Goal: Information Seeking & Learning: Learn about a topic

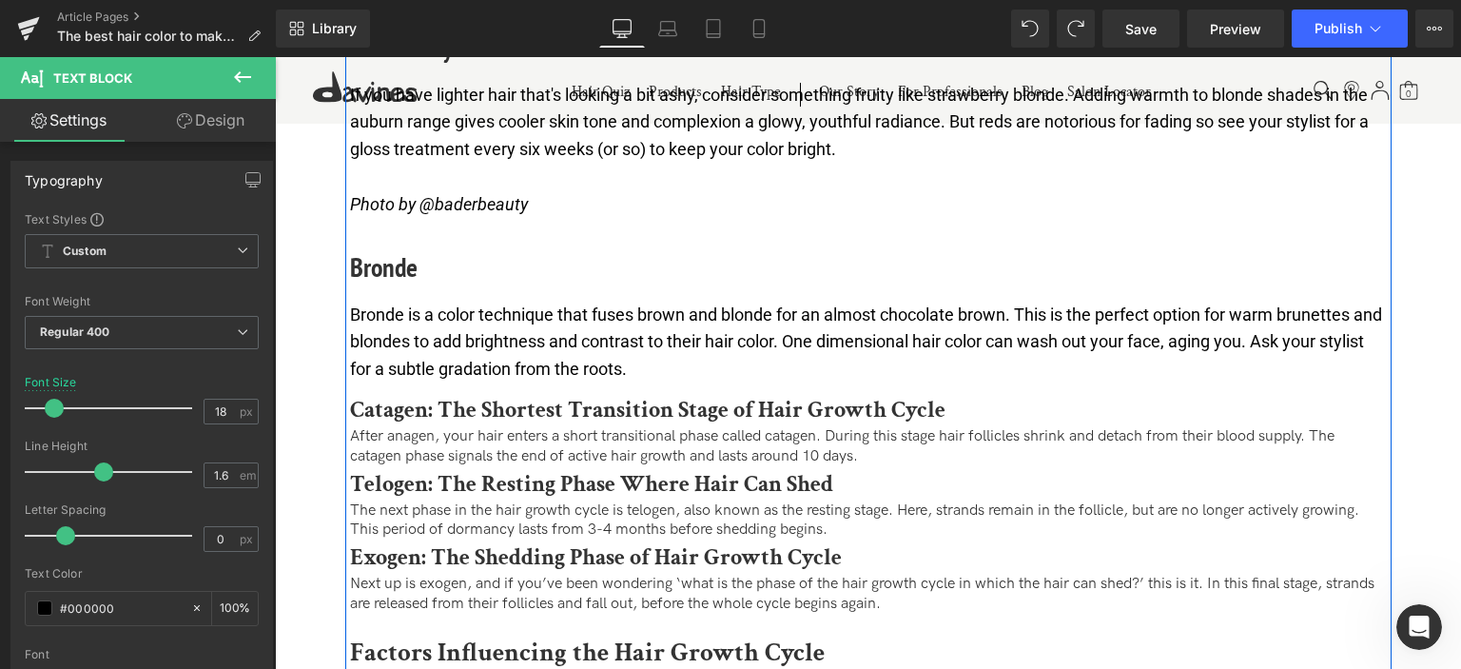
scroll to position [3, 0]
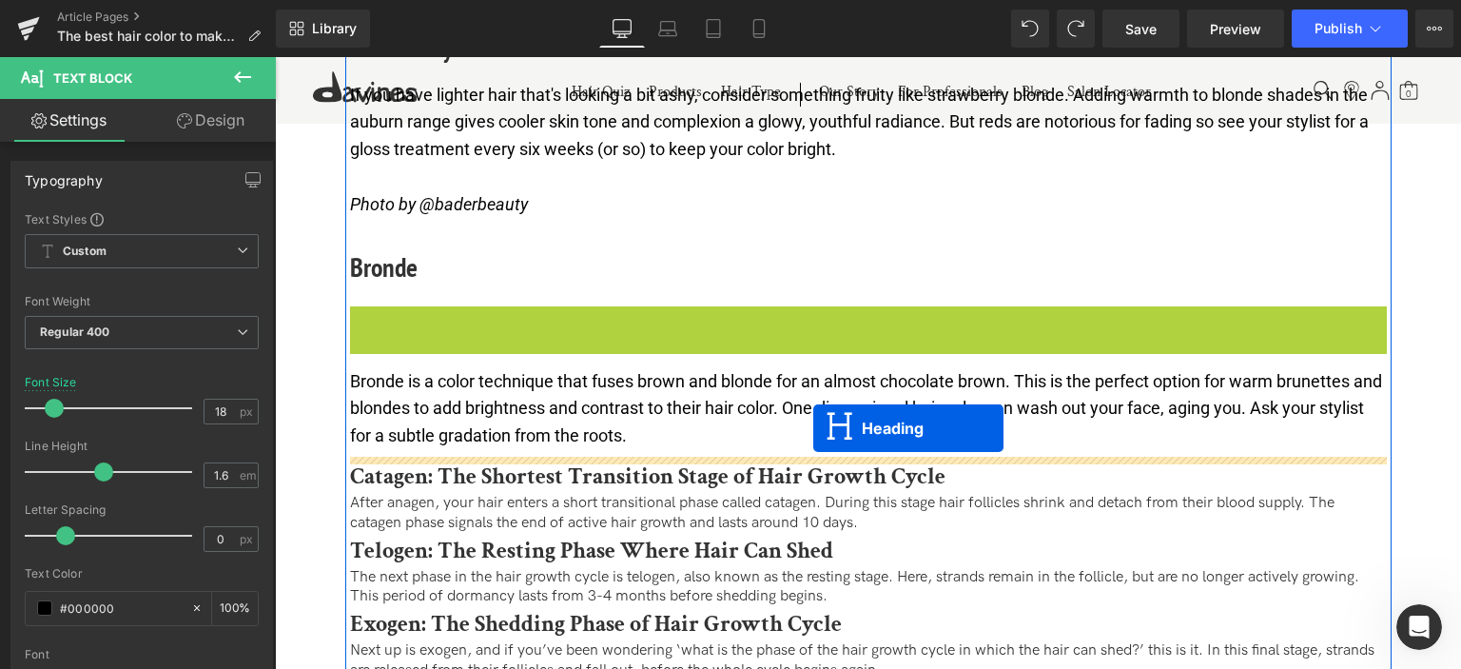
drag, startPoint x: 822, startPoint y: 323, endPoint x: 813, endPoint y: 429, distance: 105.9
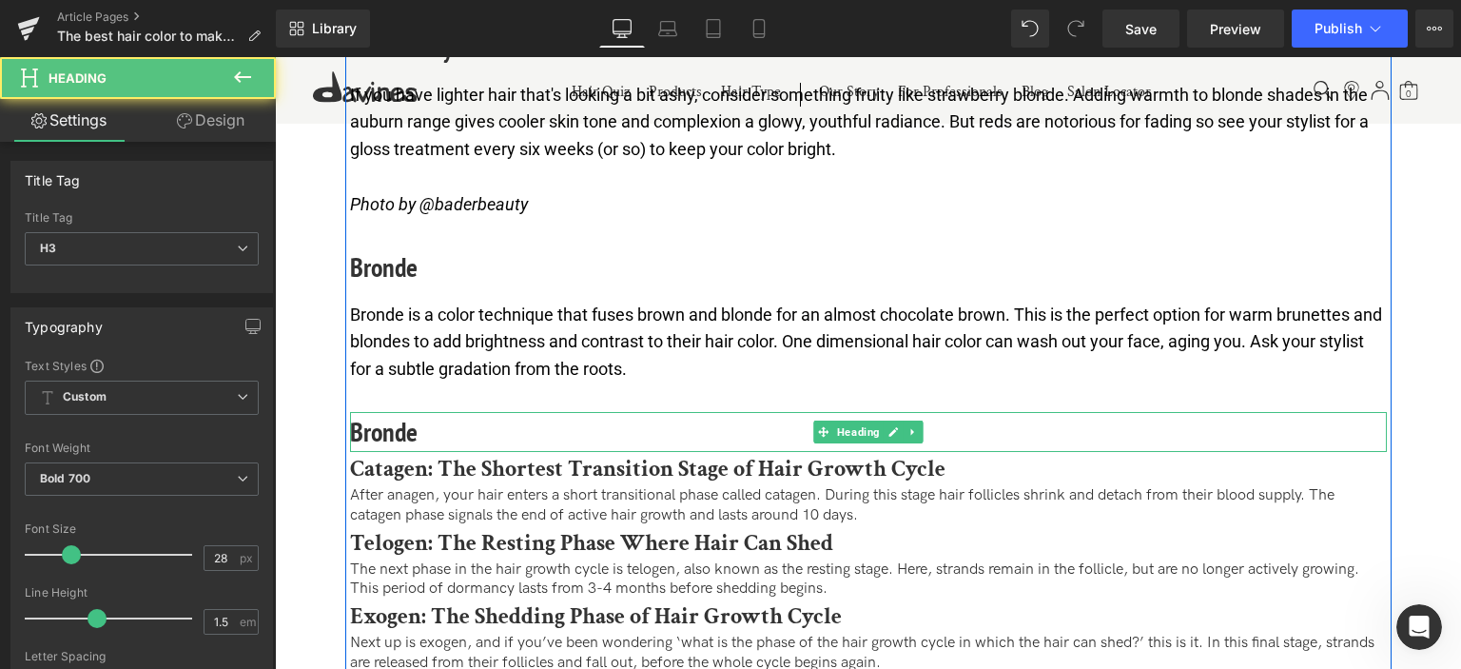
click at [382, 425] on h3 "Bronde" at bounding box center [868, 432] width 1037 height 40
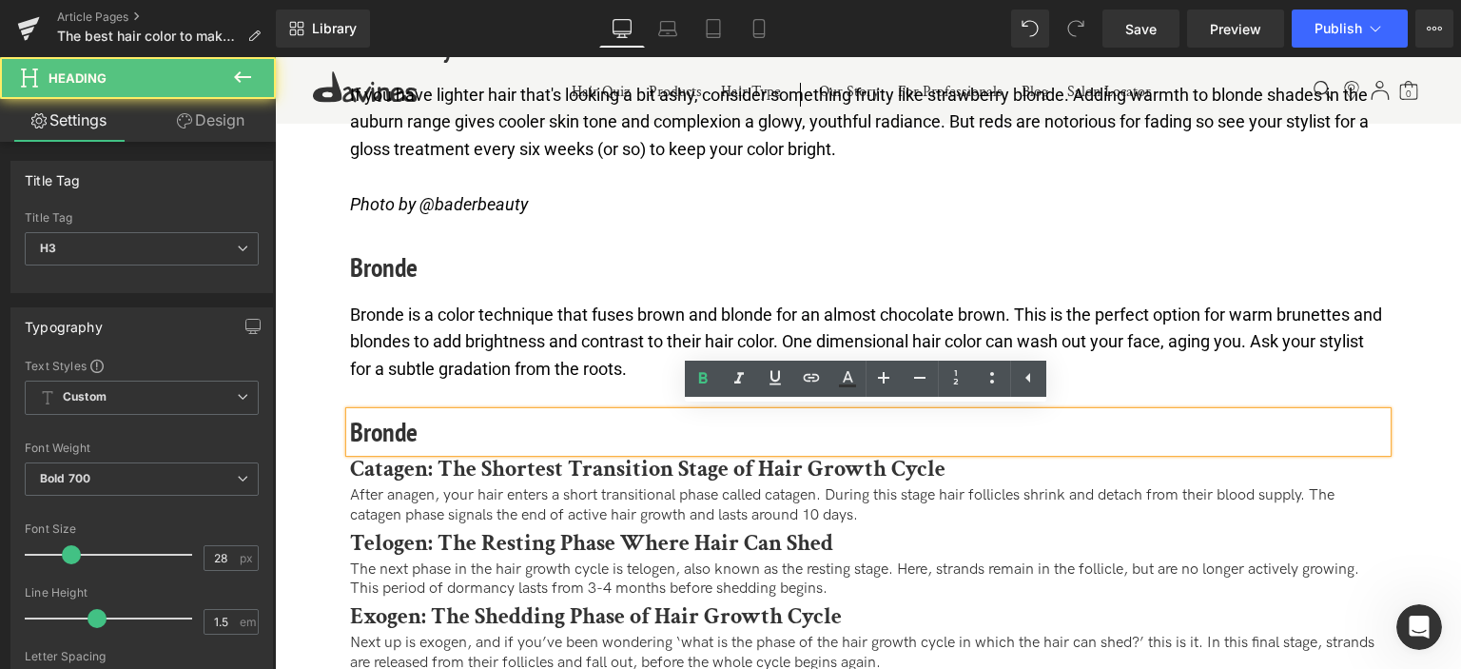
click at [382, 425] on h3 "Bronde" at bounding box center [868, 432] width 1037 height 40
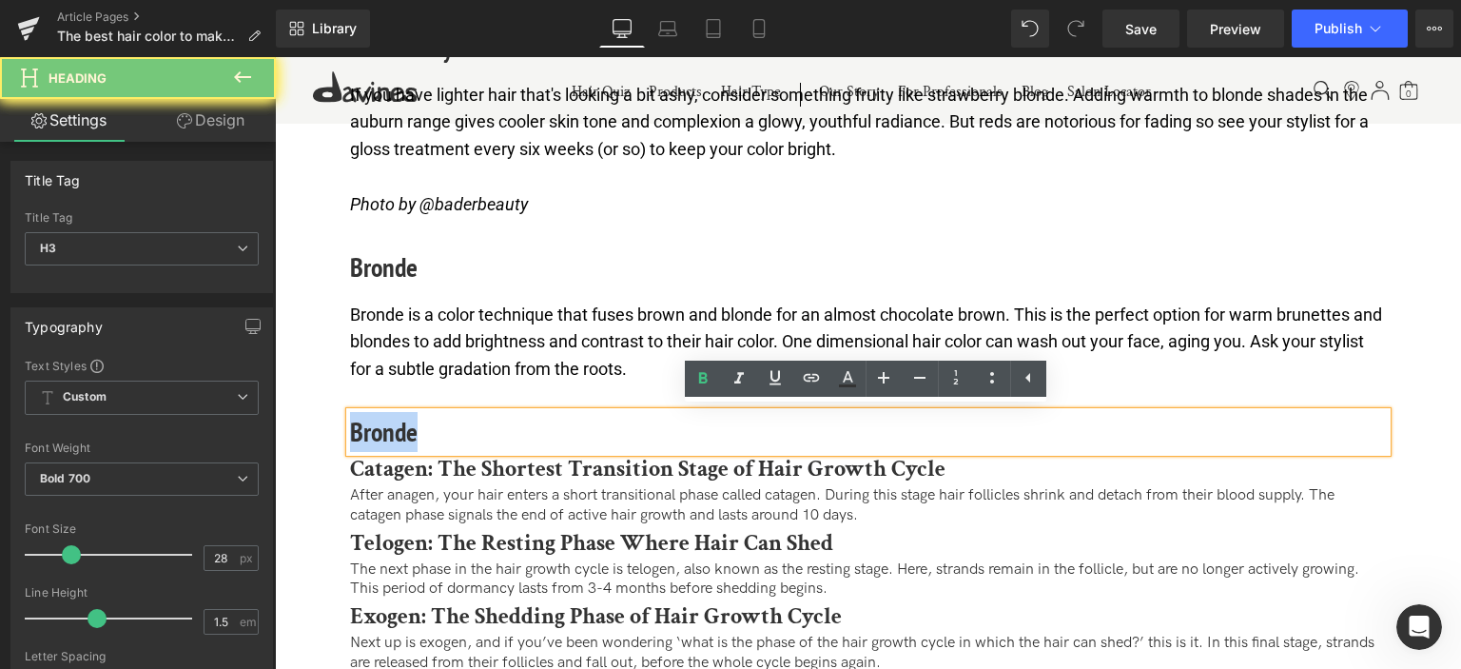
click at [382, 425] on h3 "Bronde" at bounding box center [868, 432] width 1037 height 40
paste div
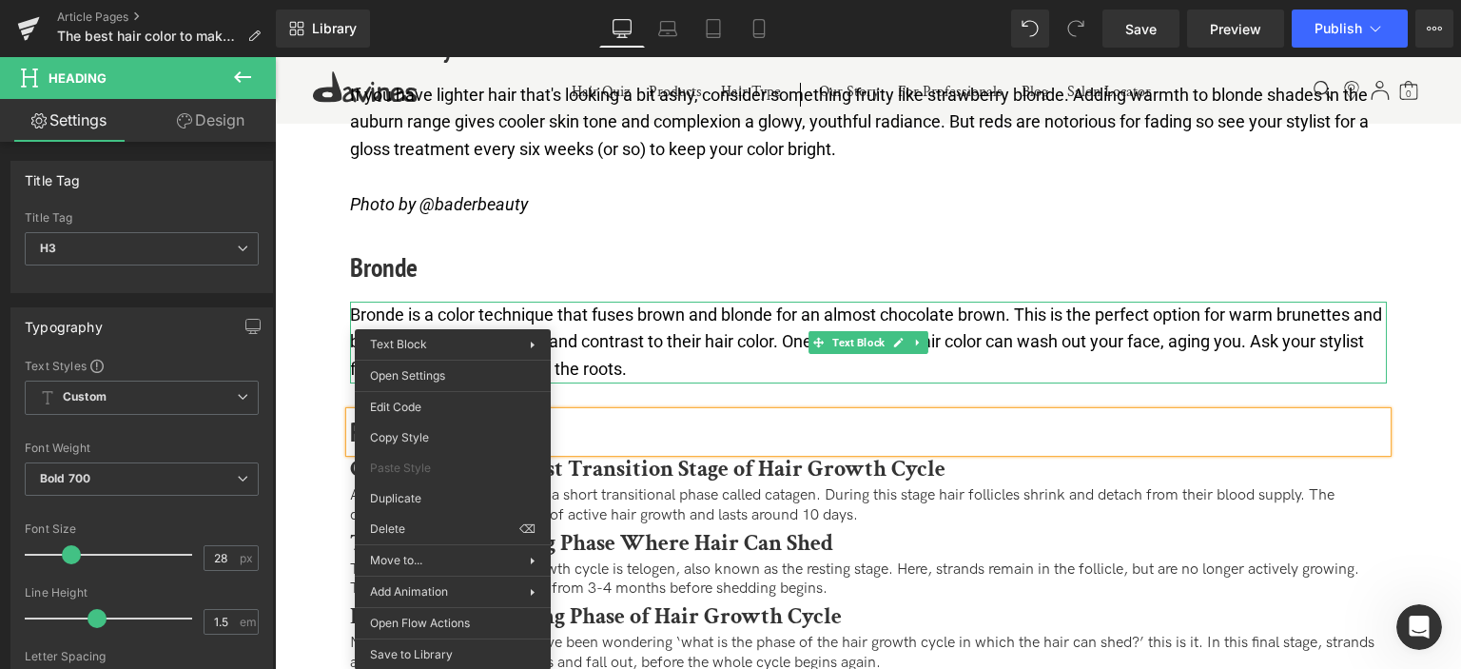
drag, startPoint x: 687, startPoint y: 551, endPoint x: 412, endPoint y: 489, distance: 281.8
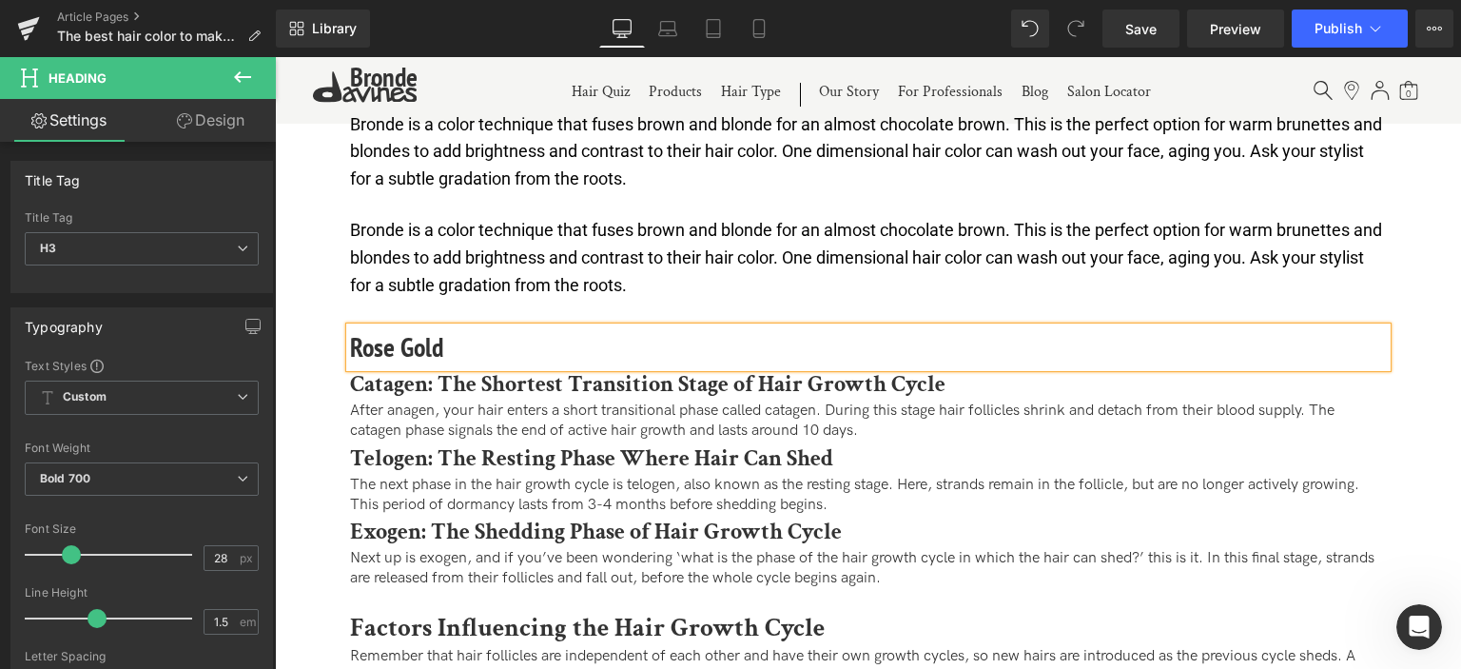
scroll to position [3831, 0]
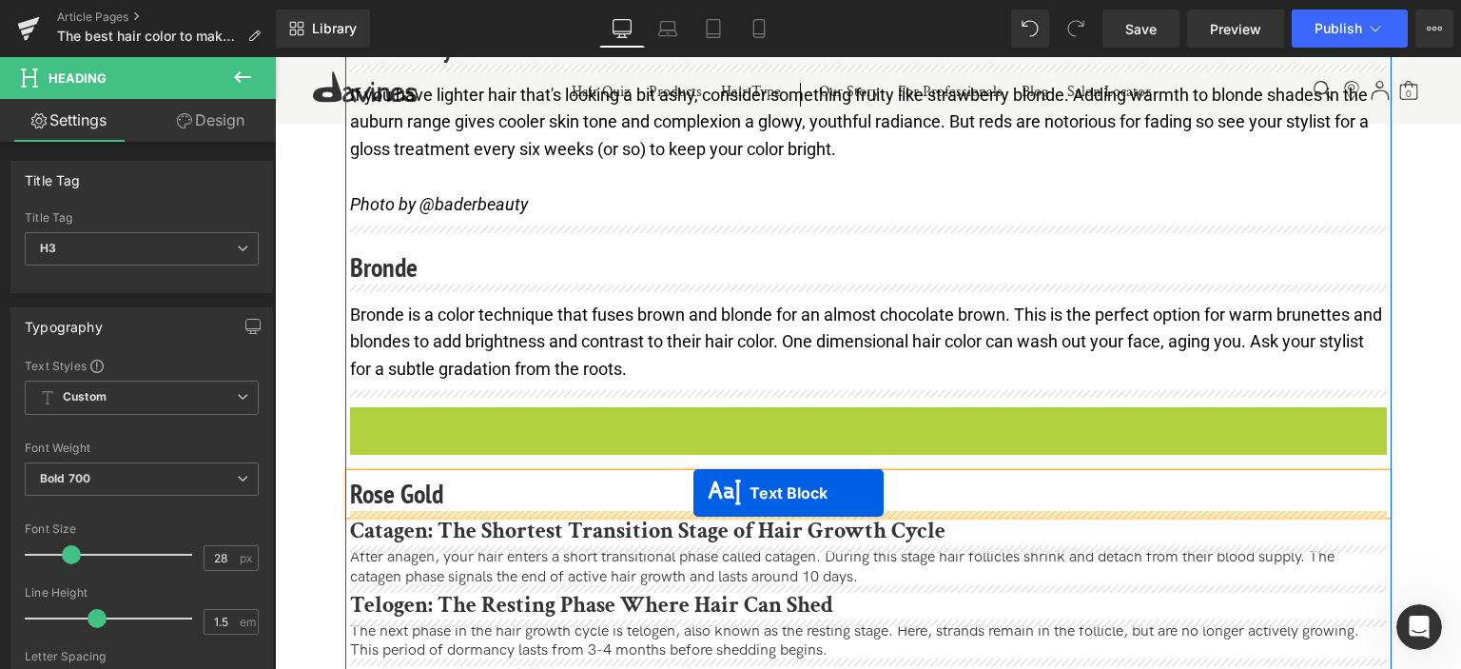
drag, startPoint x: 812, startPoint y: 448, endPoint x: 693, endPoint y: 494, distance: 127.4
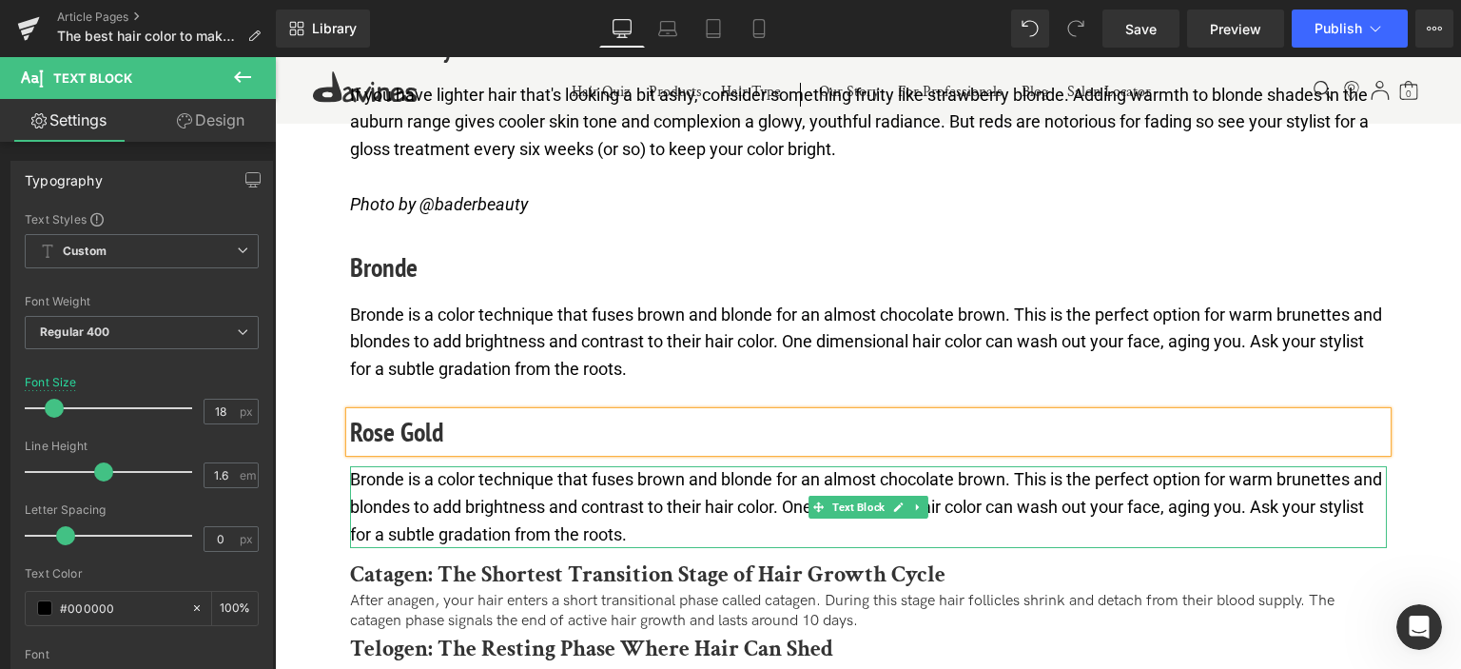
click at [544, 505] on p "Bronde is a color technique that fuses brown and blonde for an almost chocolate…" at bounding box center [868, 507] width 1037 height 82
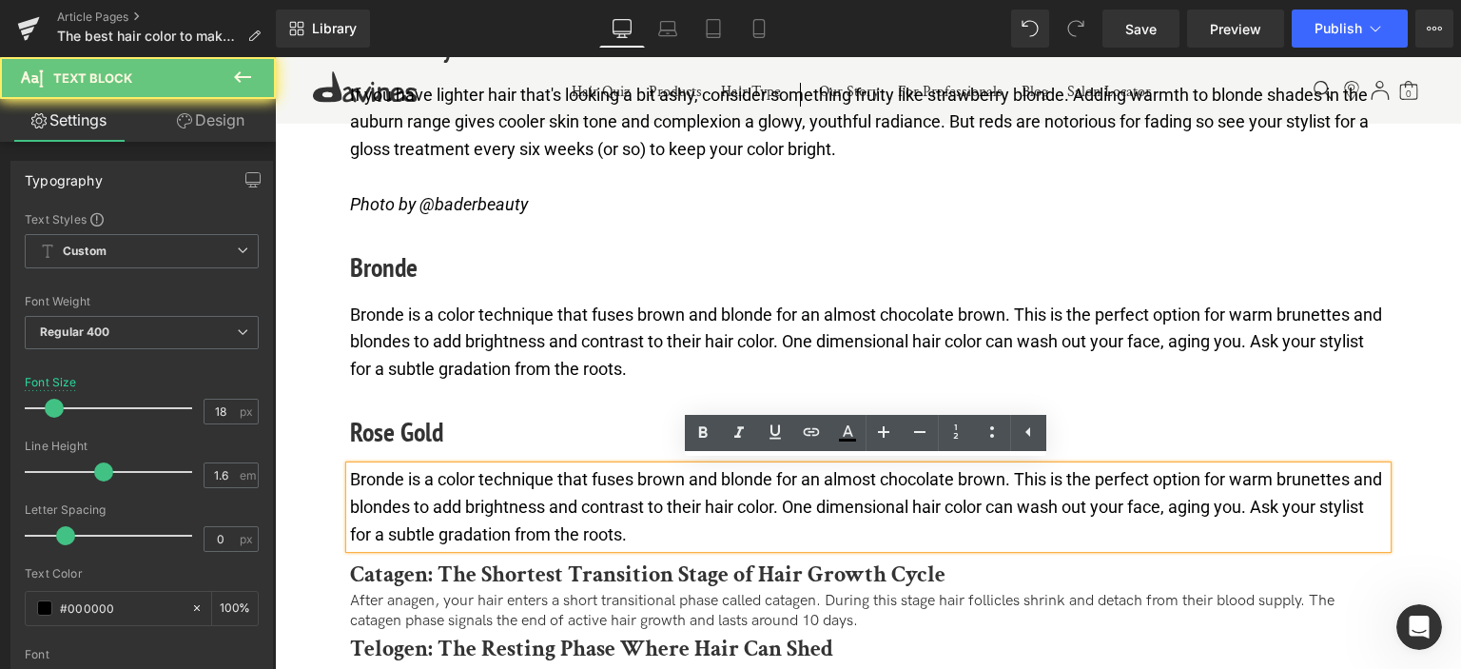
click at [544, 505] on p "Bronde is a color technique that fuses brown and blonde for an almost chocolate…" at bounding box center [868, 507] width 1037 height 82
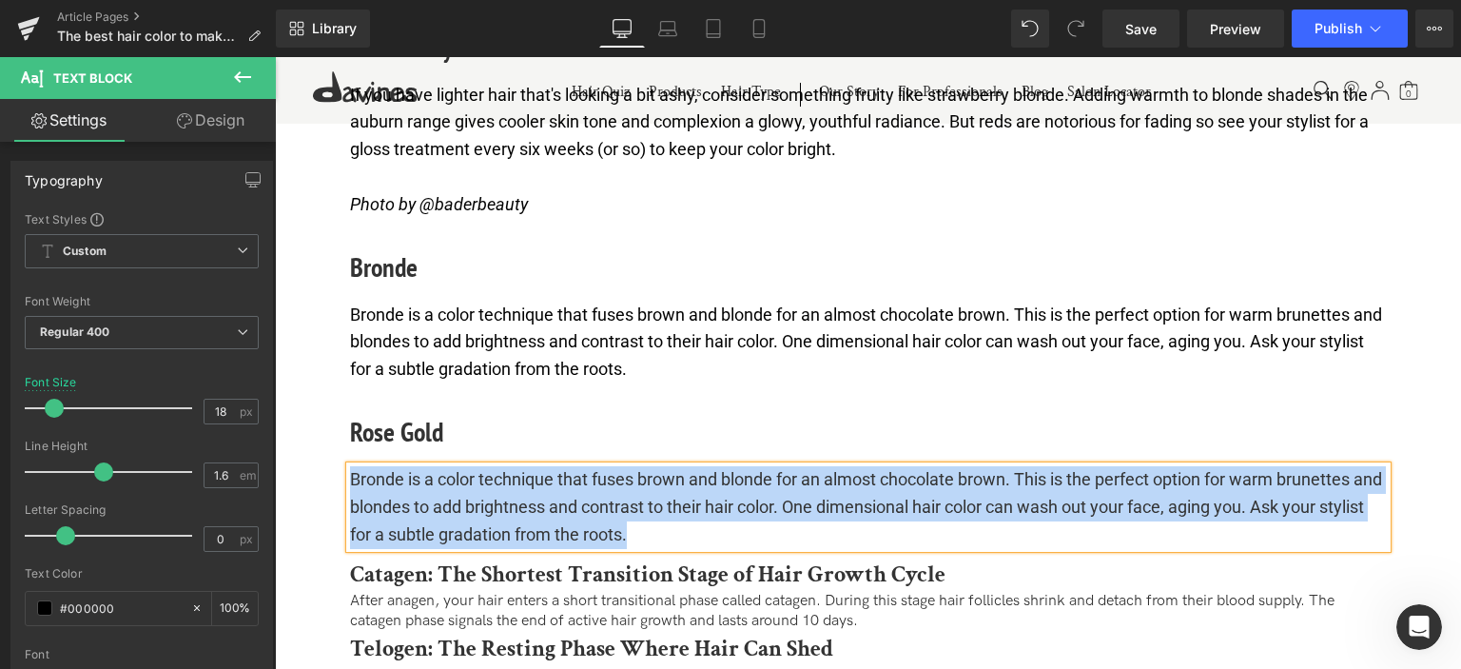
paste div
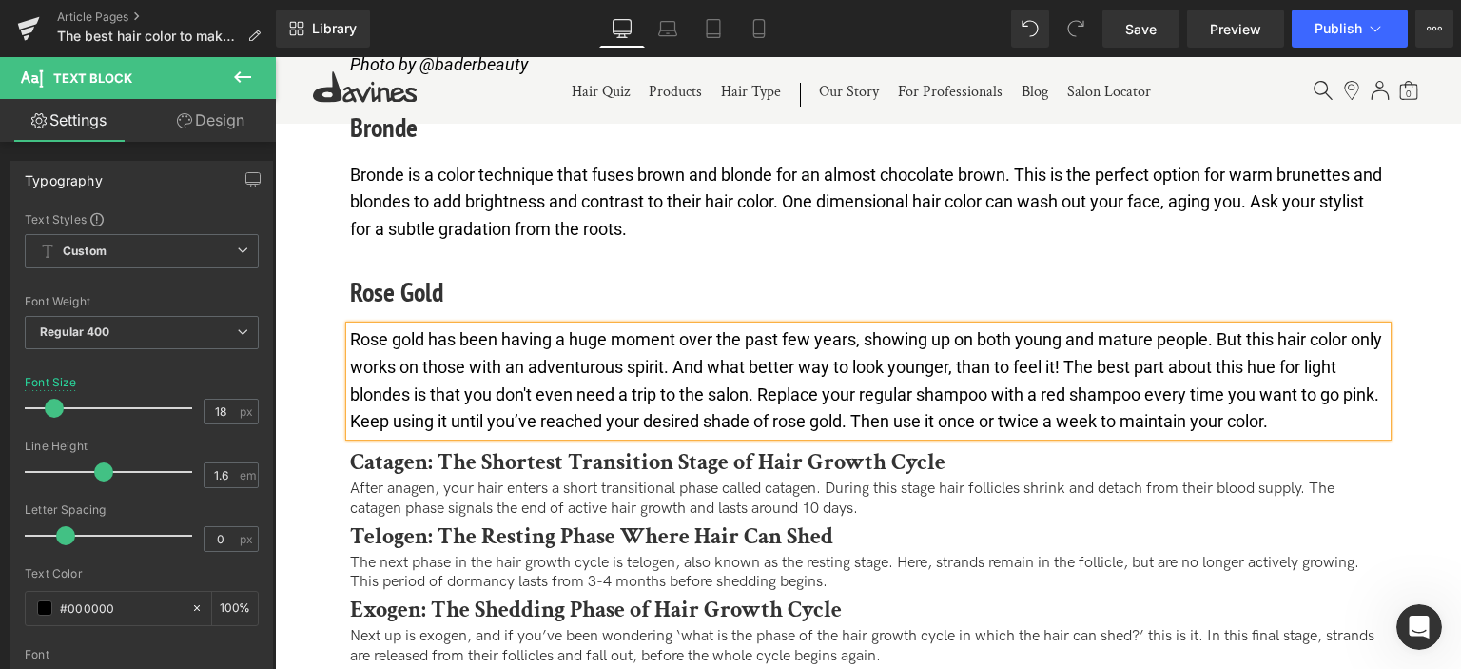
scroll to position [4022, 0]
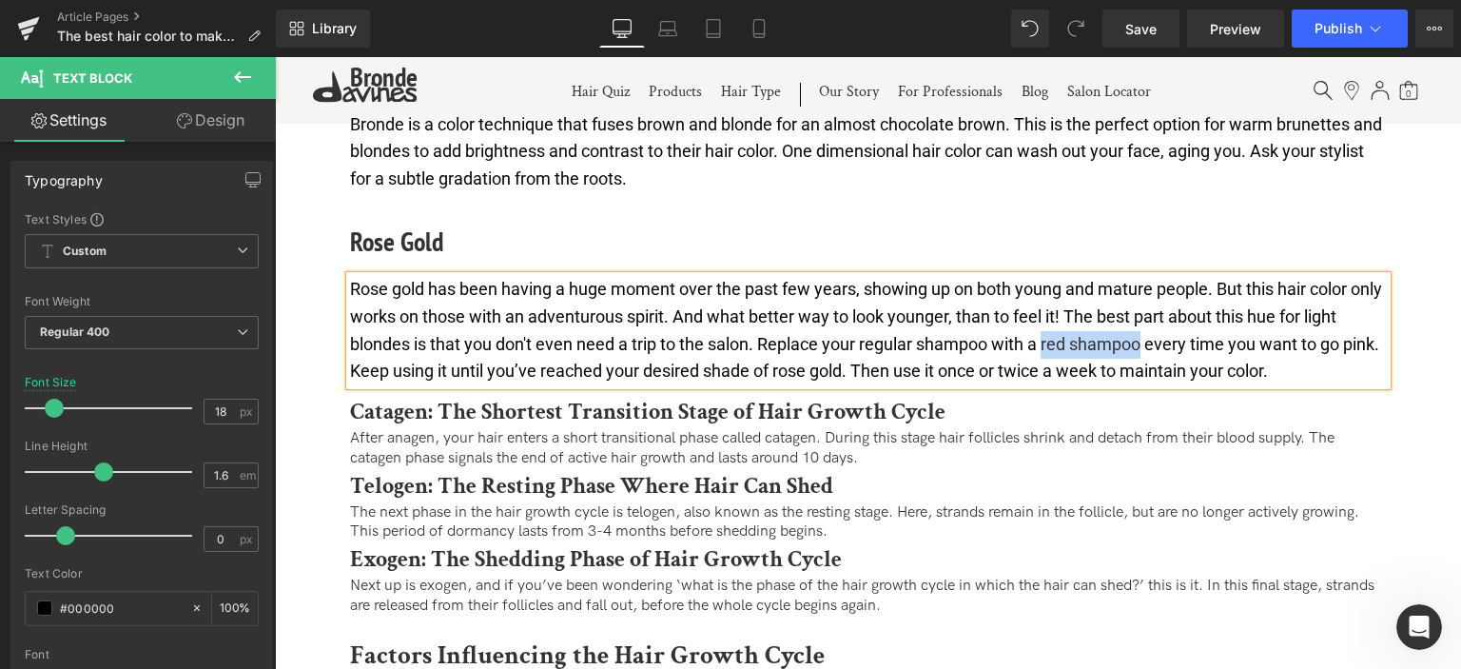
drag, startPoint x: 1044, startPoint y: 339, endPoint x: 1141, endPoint y: 337, distance: 97.0
click at [1141, 337] on p "Rose gold has been having a huge moment over the past few years, showing up on …" at bounding box center [868, 330] width 1037 height 109
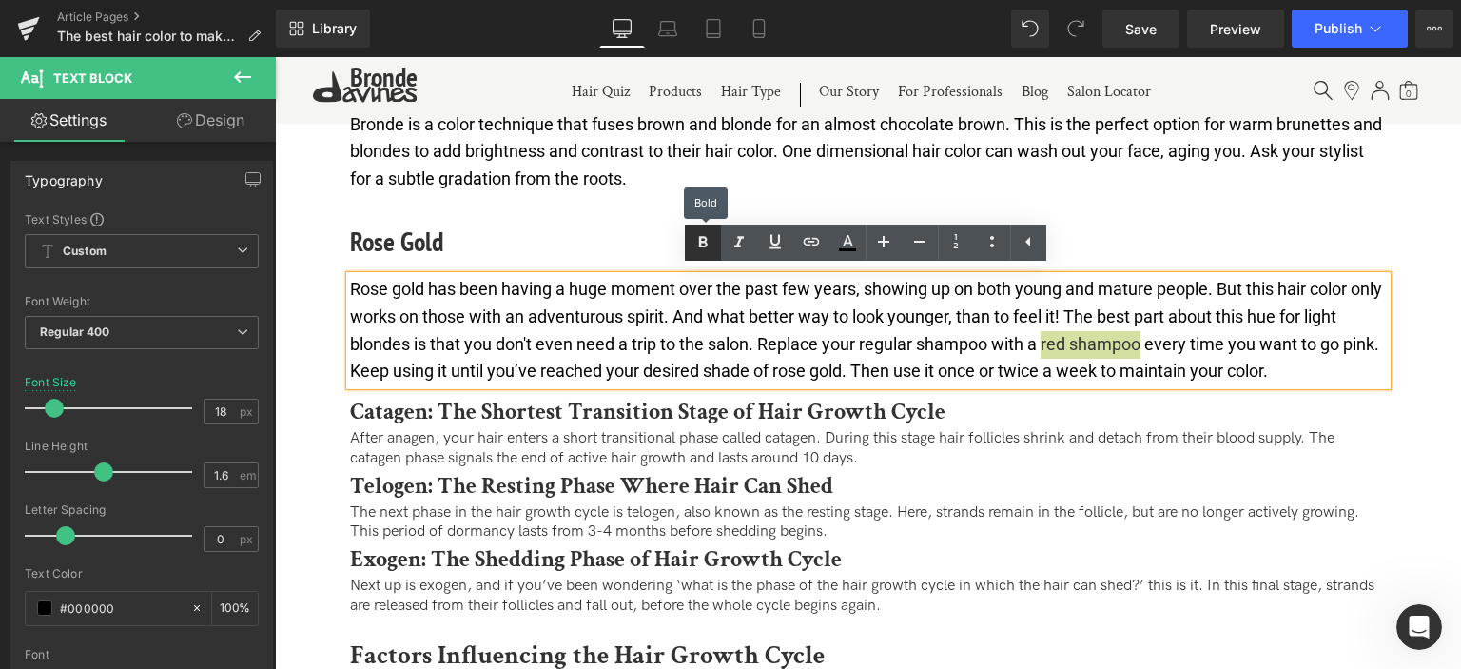
click at [715, 231] on link at bounding box center [703, 242] width 36 height 36
click at [769, 243] on icon at bounding box center [775, 241] width 23 height 23
click at [275, 57] on div at bounding box center [275, 57] width 0 height 0
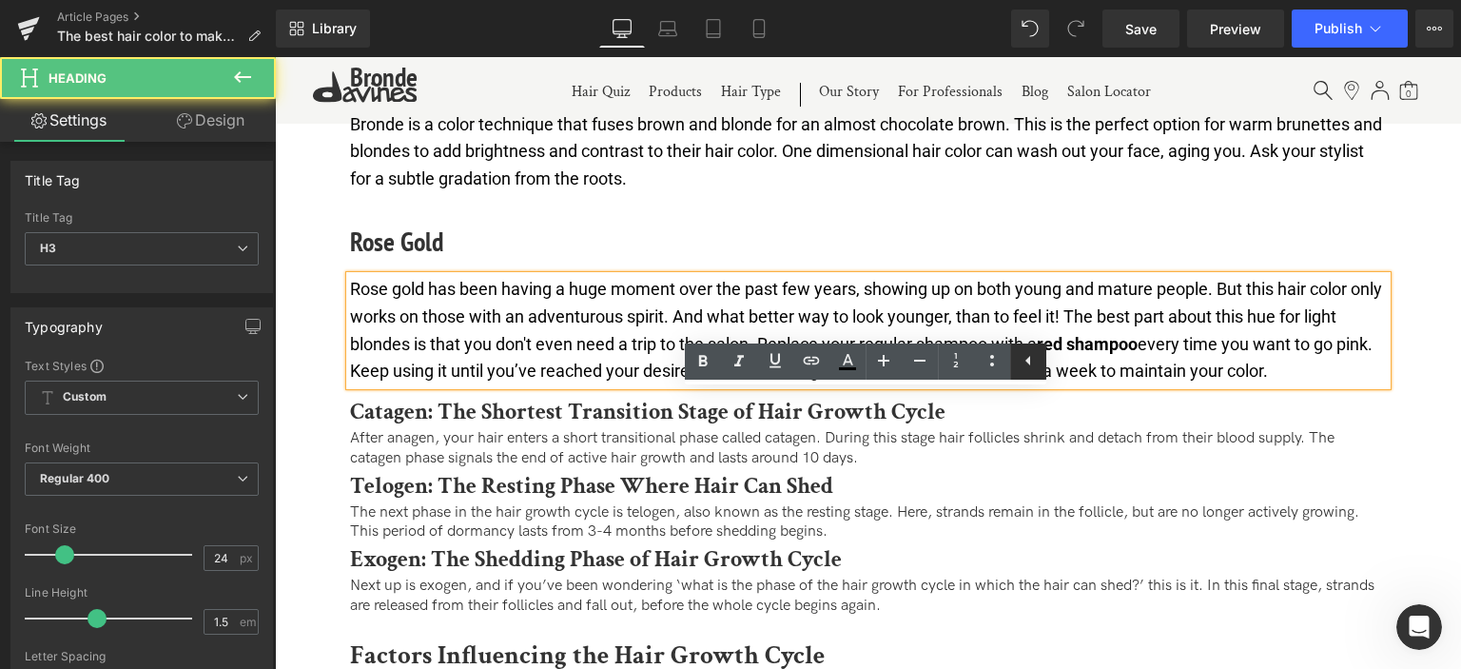
drag, startPoint x: 773, startPoint y: 284, endPoint x: 1044, endPoint y: 348, distance: 278.5
click at [1044, 348] on link at bounding box center [1028, 361] width 36 height 36
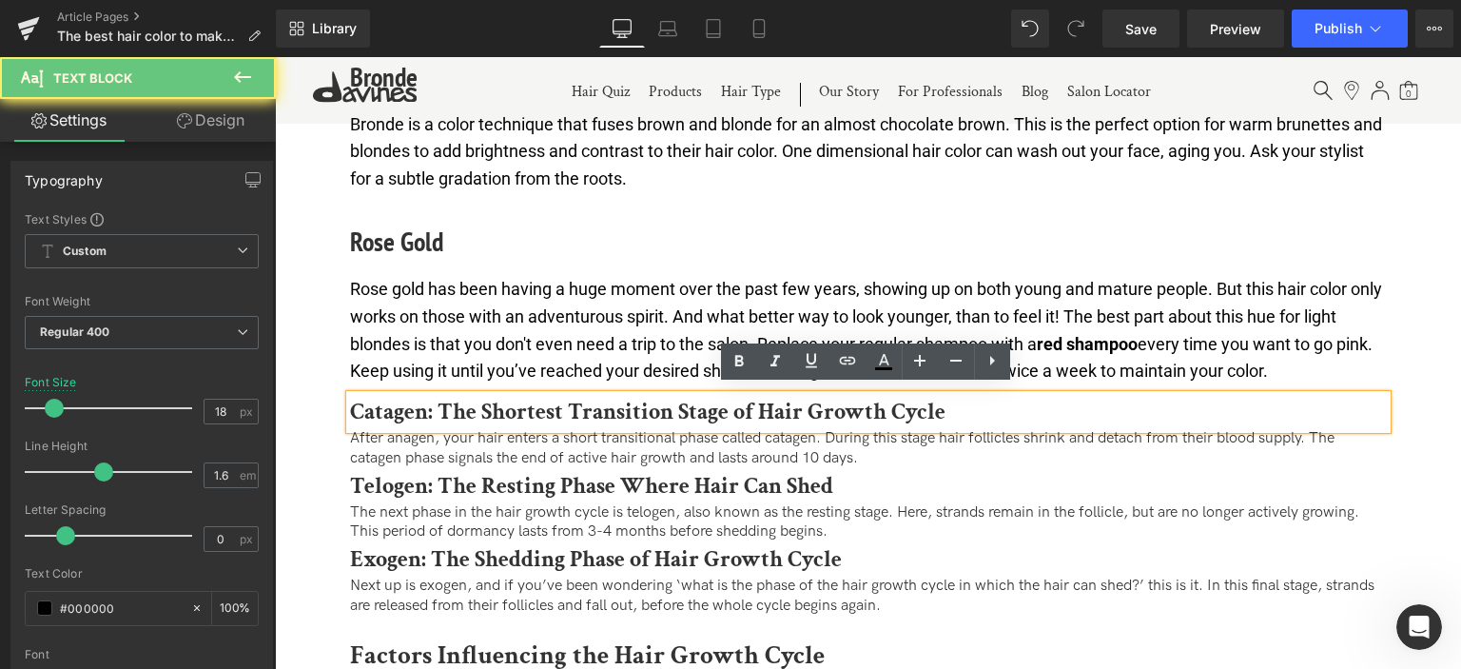
click at [1048, 341] on strong "red shampoo" at bounding box center [1087, 344] width 101 height 20
